Goal: Check status: Check status

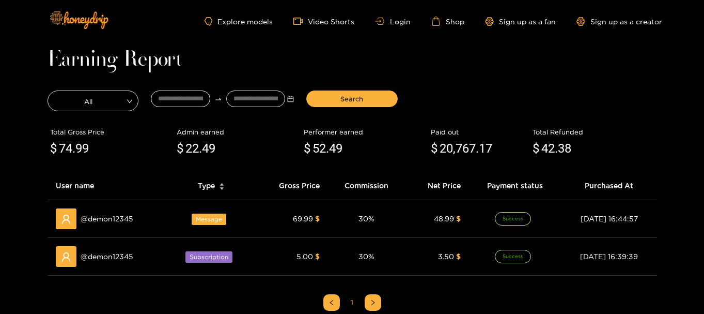
click at [404, 17] on ul "Explore models Video Shorts Login Shop Sign up as a fan Sign up as a creator" at bounding box center [433, 21] width 457 height 9
click at [403, 20] on link "Login" at bounding box center [392, 22] width 35 height 8
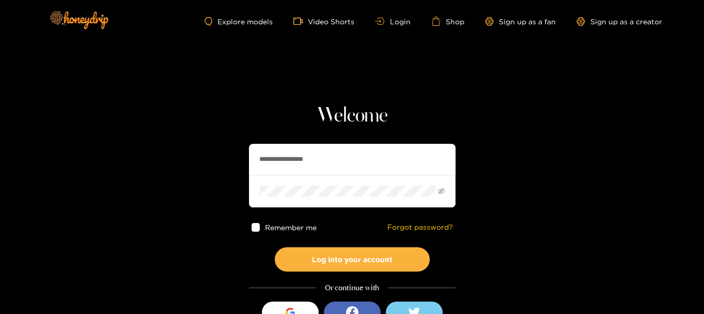
drag, startPoint x: 335, startPoint y: 157, endPoint x: 51, endPoint y: 146, distance: 284.3
click at [51, 146] on section "**********" at bounding box center [352, 183] width 704 height 367
paste input "text"
type input "**********"
click at [171, 187] on section "**********" at bounding box center [352, 183] width 704 height 367
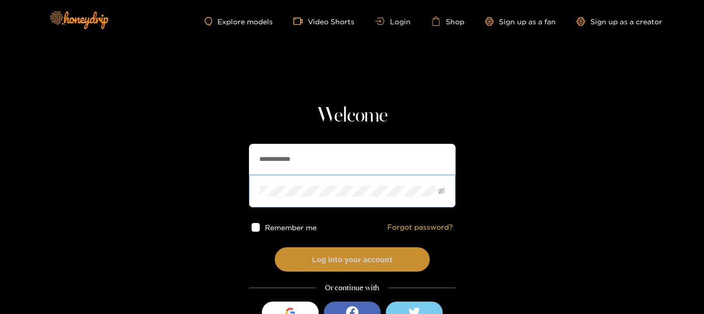
click at [305, 269] on button "Log into your account" at bounding box center [352, 259] width 155 height 24
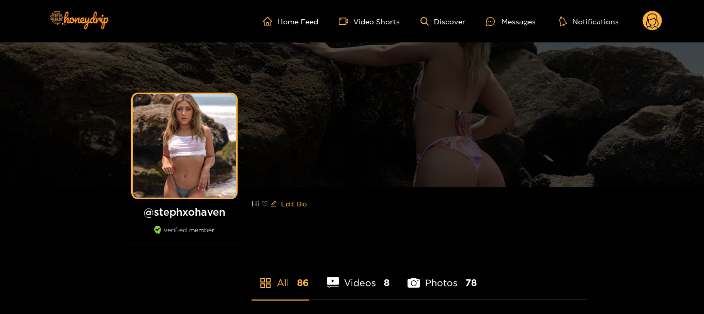
click at [652, 21] on circle at bounding box center [653, 21] width 20 height 20
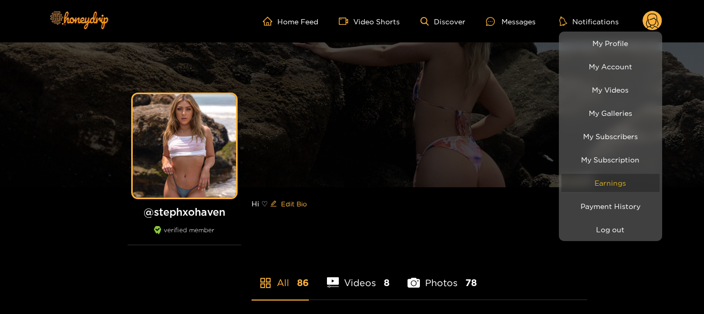
click at [623, 182] on link "Earnings" at bounding box center [610, 183] width 98 height 18
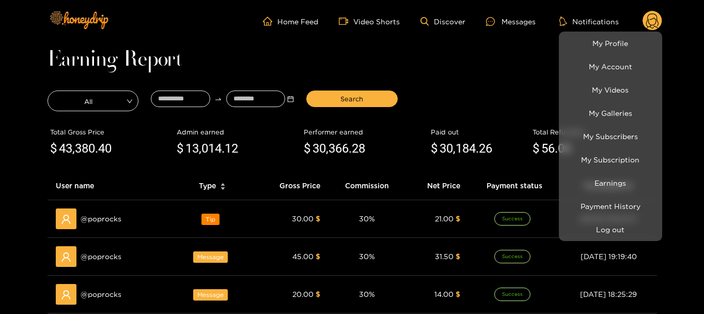
click at [171, 98] on div at bounding box center [352, 157] width 704 height 314
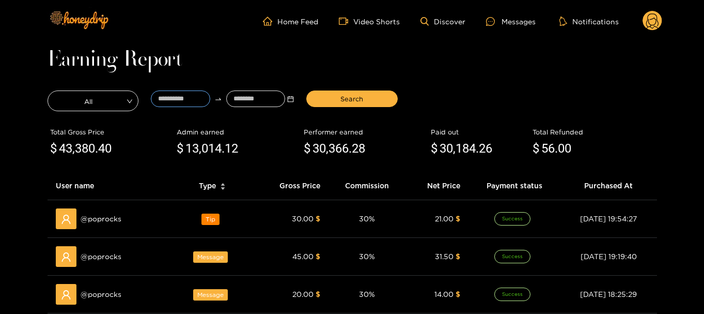
click at [171, 98] on input at bounding box center [180, 98] width 59 height 17
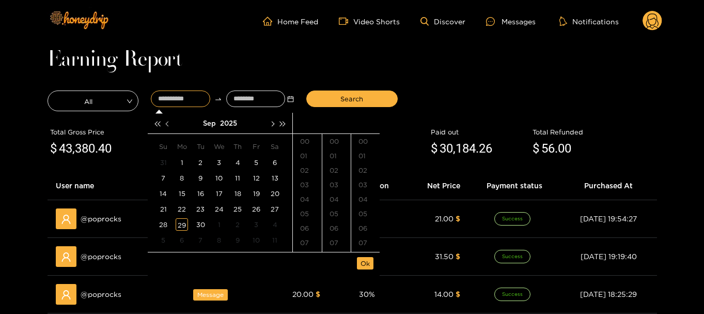
click at [167, 119] on button "button" at bounding box center [168, 123] width 11 height 21
click at [234, 180] on div "7" at bounding box center [237, 177] width 12 height 12
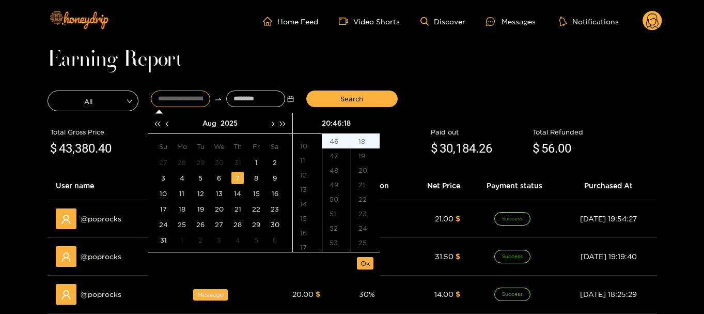
scroll to position [83, 0]
click at [311, 207] on div "10" at bounding box center [307, 203] width 29 height 14
click at [342, 214] on div "40" at bounding box center [336, 209] width 28 height 14
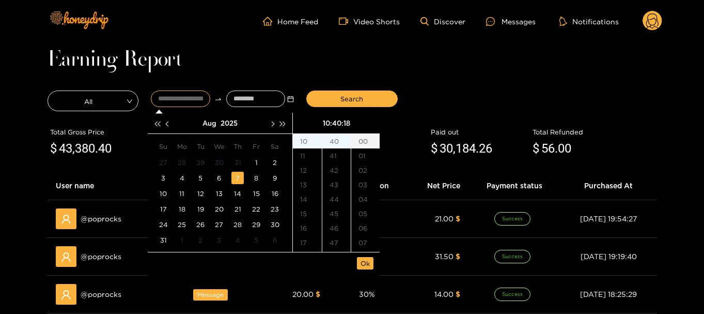
click at [360, 143] on div "00" at bounding box center [365, 141] width 28 height 14
type input "**********"
click at [365, 259] on span "Ok" at bounding box center [365, 263] width 9 height 10
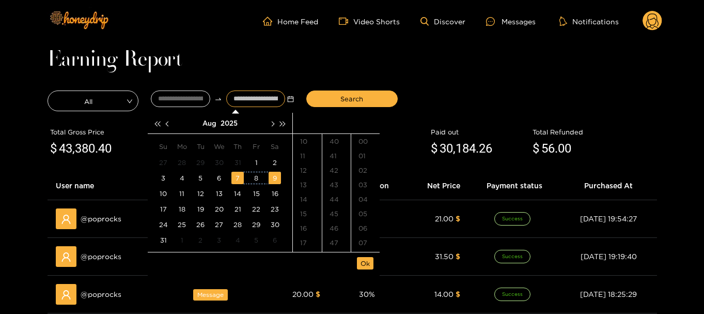
type input "**********"
click at [253, 101] on input at bounding box center [255, 98] width 59 height 17
click at [274, 126] on button "button" at bounding box center [272, 123] width 11 height 21
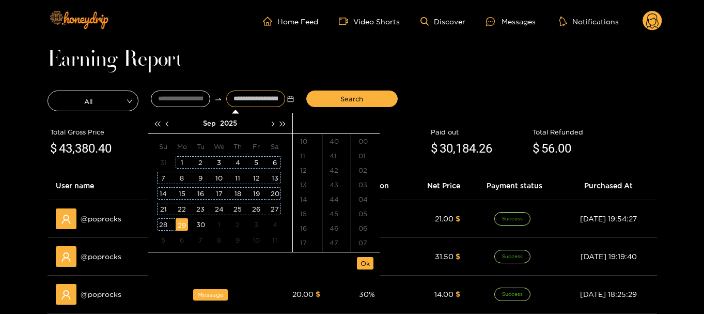
click at [187, 220] on div "29" at bounding box center [182, 224] width 12 height 12
type input "**********"
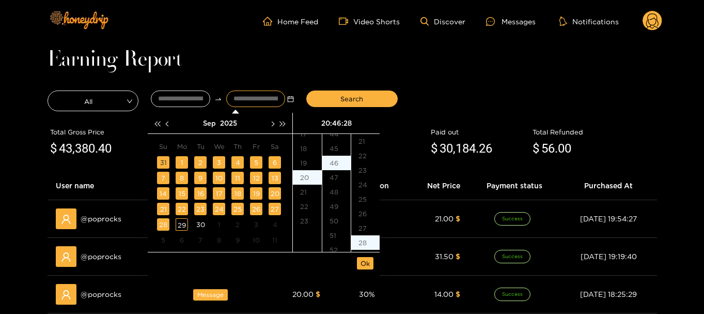
scroll to position [405, 0]
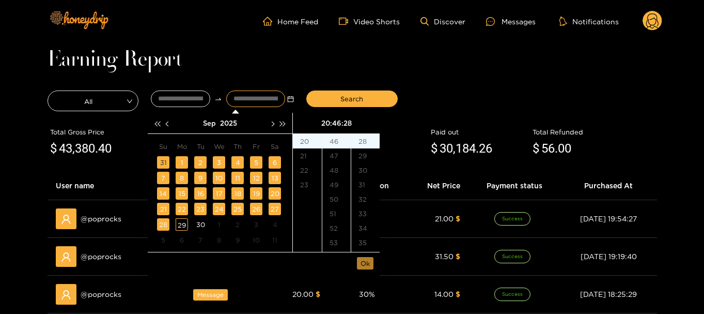
click at [367, 261] on span "Ok" at bounding box center [365, 263] width 9 height 10
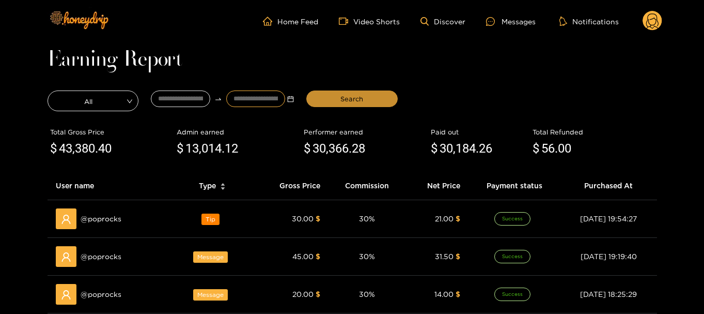
click at [339, 104] on button "Search" at bounding box center [351, 98] width 91 height 17
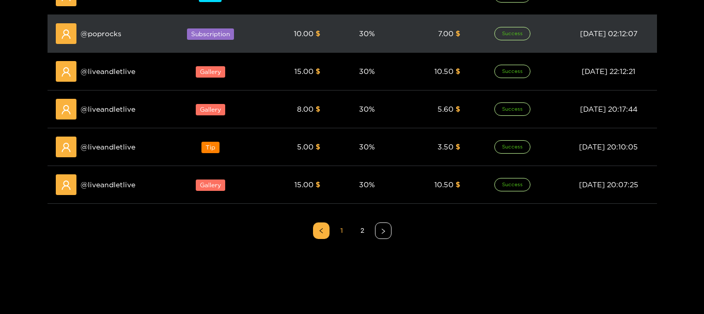
scroll to position [463, 0]
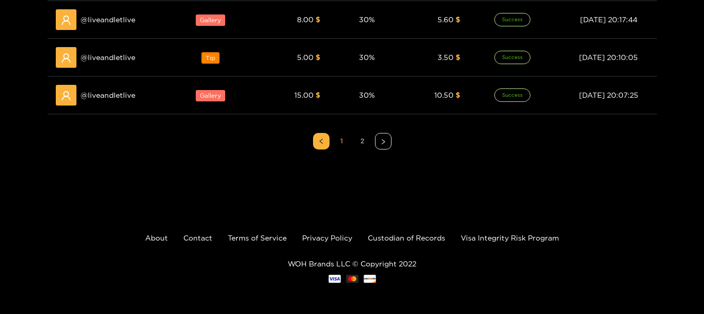
click at [357, 139] on link "2" at bounding box center [362, 140] width 15 height 15
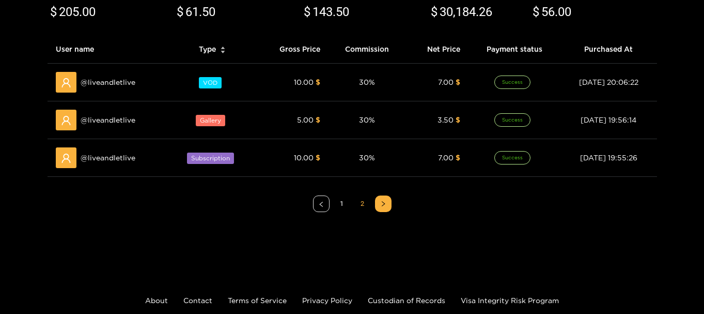
scroll to position [199, 0]
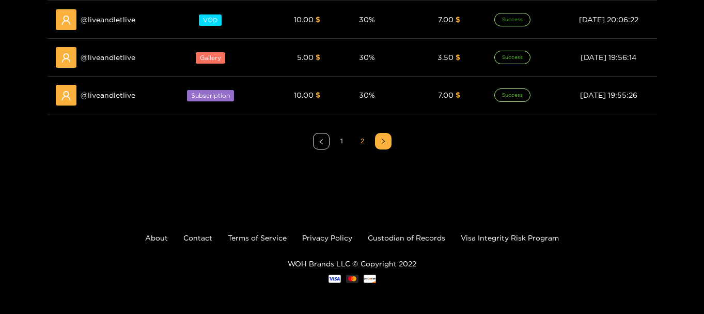
click at [339, 142] on link "1" at bounding box center [341, 140] width 15 height 15
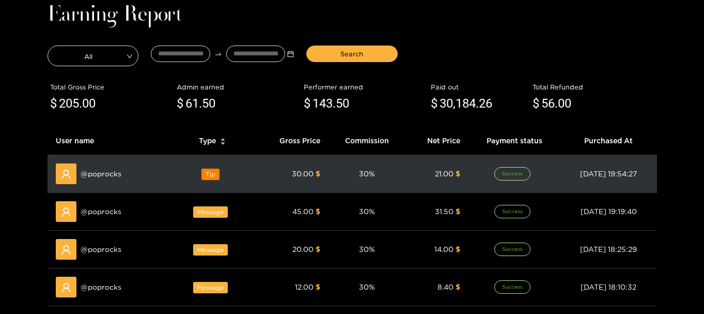
scroll to position [44, 0]
